Goal: Information Seeking & Learning: Learn about a topic

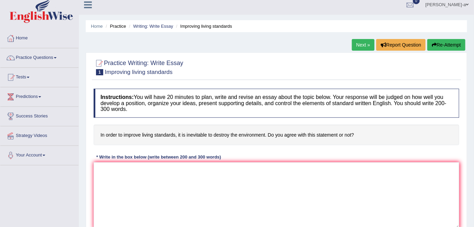
click at [360, 45] on link "Next »" at bounding box center [363, 45] width 23 height 12
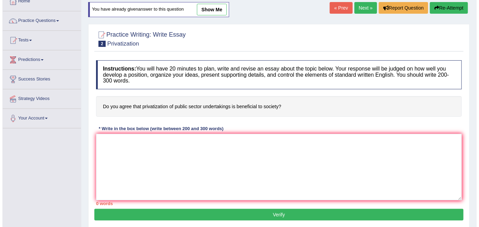
scroll to position [20, 0]
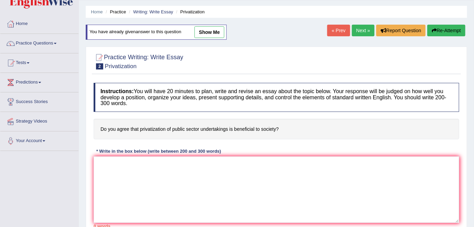
click at [223, 33] on link "show me" at bounding box center [209, 32] width 30 height 12
type textarea "The increasing influence of the privatization of public sector undertaking has …"
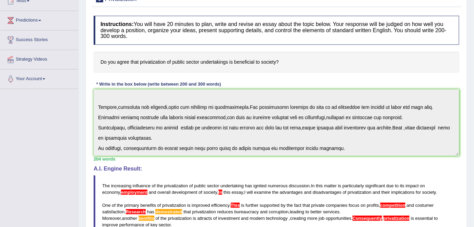
scroll to position [0, 0]
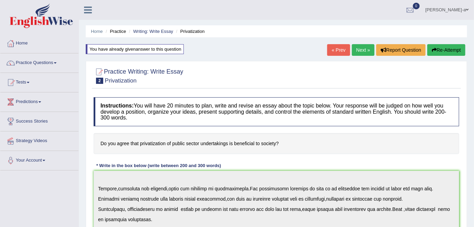
click at [361, 47] on link "Next »" at bounding box center [363, 50] width 23 height 12
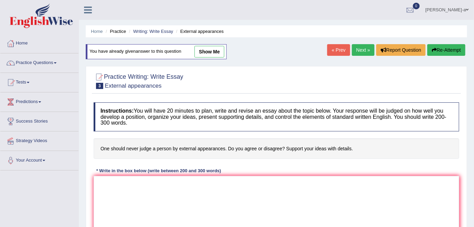
click at [218, 51] on link "show me" at bounding box center [209, 52] width 30 height 12
type textarea "the increasing influence never judge a person by external appearance has ignite…"
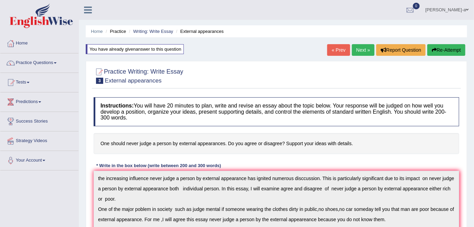
click at [334, 51] on link "« Prev" at bounding box center [338, 50] width 23 height 12
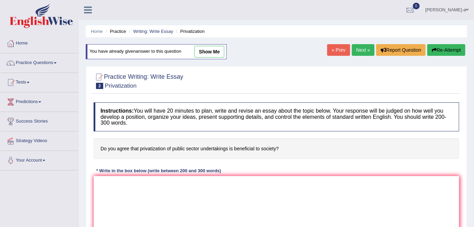
click at [214, 53] on link "show me" at bounding box center [209, 52] width 30 height 12
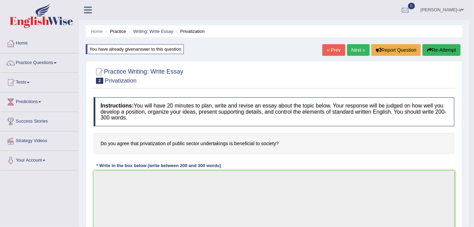
type textarea "The increasing influence of the privatization of public sector undertaking has …"
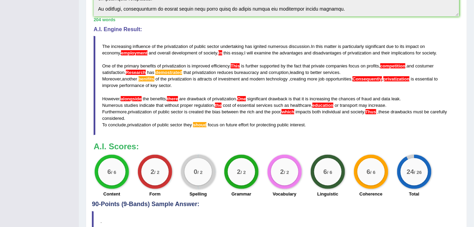
scroll to position [221, 0]
